Goal: Entertainment & Leisure: Consume media (video, audio)

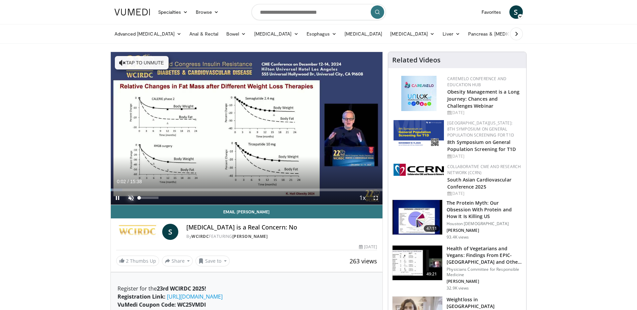
click at [129, 199] on span "Video Player" at bounding box center [130, 197] width 13 height 13
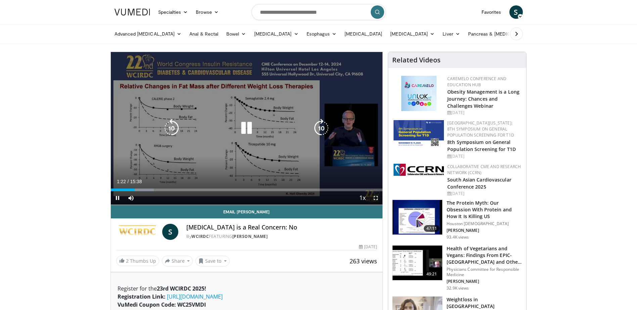
click at [293, 117] on div "10 seconds Tap to unmute" at bounding box center [247, 128] width 272 height 153
click at [252, 131] on icon "Video Player" at bounding box center [246, 128] width 19 height 19
click at [170, 128] on icon "Video Player" at bounding box center [171, 128] width 19 height 19
click at [247, 132] on icon "Video Player" at bounding box center [246, 128] width 19 height 19
click at [299, 100] on div "10 seconds Tap to unmute" at bounding box center [247, 128] width 272 height 153
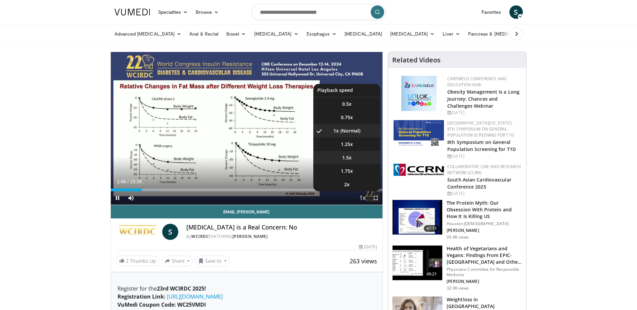
click at [352, 156] on li "1.5x" at bounding box center [346, 157] width 67 height 13
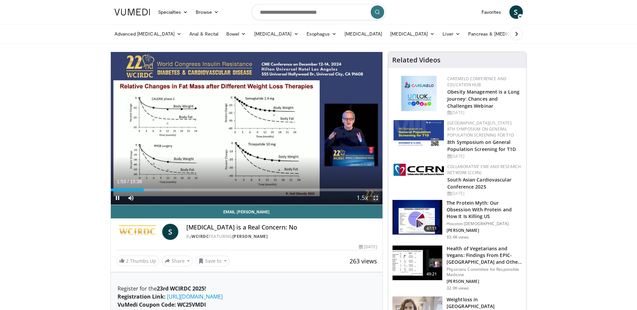
click at [377, 198] on span "Video Player" at bounding box center [375, 197] width 13 height 13
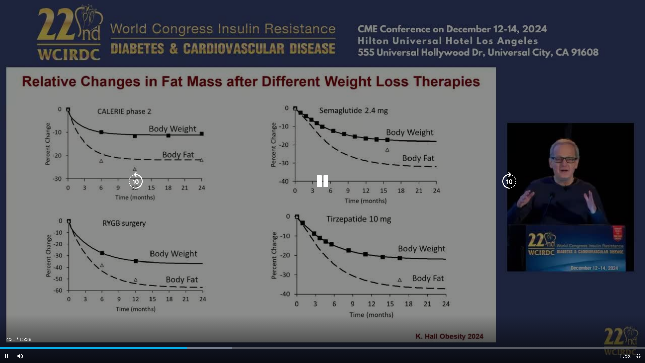
click at [379, 106] on div "10 seconds Tap to unmute" at bounding box center [322, 181] width 645 height 362
click at [332, 131] on div "10 seconds Tap to unmute" at bounding box center [322, 181] width 645 height 362
click at [346, 128] on div "10 seconds Tap to unmute" at bounding box center [322, 181] width 645 height 362
click at [254, 128] on div "10 seconds Tap to unmute" at bounding box center [322, 181] width 645 height 362
click at [311, 209] on div "10 seconds Tap to unmute" at bounding box center [322, 181] width 645 height 362
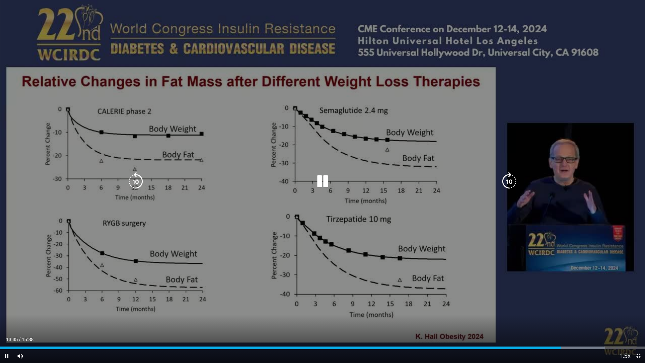
click at [277, 199] on div "10 seconds Tap to unmute" at bounding box center [322, 181] width 645 height 362
click at [294, 200] on div "10 seconds Tap to unmute" at bounding box center [322, 181] width 645 height 362
click at [134, 180] on icon "Video Player" at bounding box center [135, 181] width 19 height 19
click at [134, 180] on div "20 seconds Tap to unmute" at bounding box center [322, 181] width 645 height 362
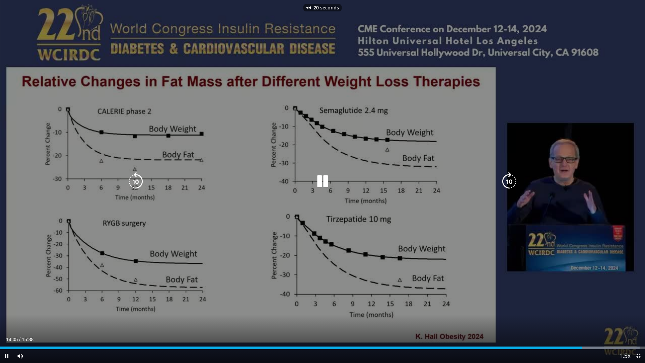
click at [134, 180] on icon "Video Player" at bounding box center [135, 181] width 19 height 19
click at [134, 180] on div "40 seconds Tap to unmute" at bounding box center [322, 181] width 645 height 362
click at [134, 180] on icon "Video Player" at bounding box center [135, 181] width 19 height 19
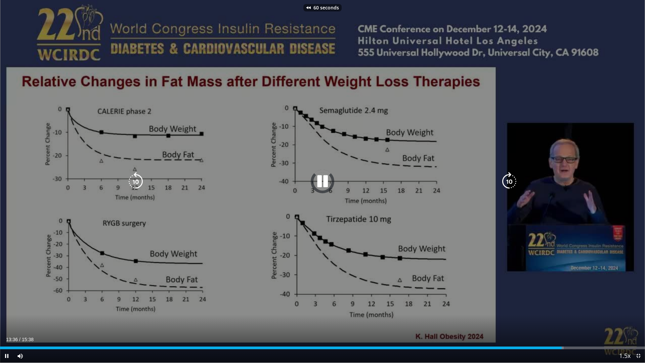
click at [134, 180] on icon "Video Player" at bounding box center [135, 181] width 19 height 19
click at [508, 182] on icon "Video Player" at bounding box center [509, 181] width 19 height 19
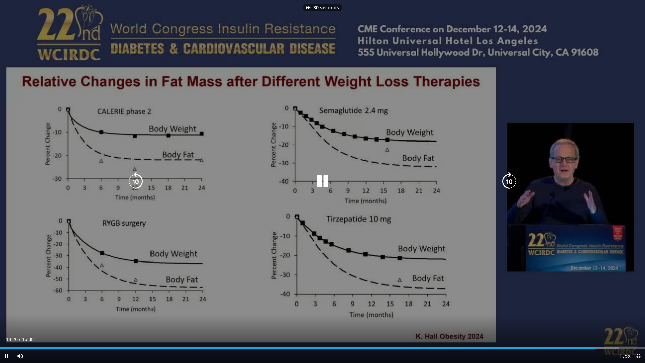
click at [508, 182] on icon "Video Player" at bounding box center [509, 181] width 19 height 19
click at [331, 184] on icon "Video Player" at bounding box center [322, 181] width 19 height 19
click at [335, 145] on div "40 seconds Tap to unmute" at bounding box center [322, 181] width 645 height 362
